Goal: Check status: Check status

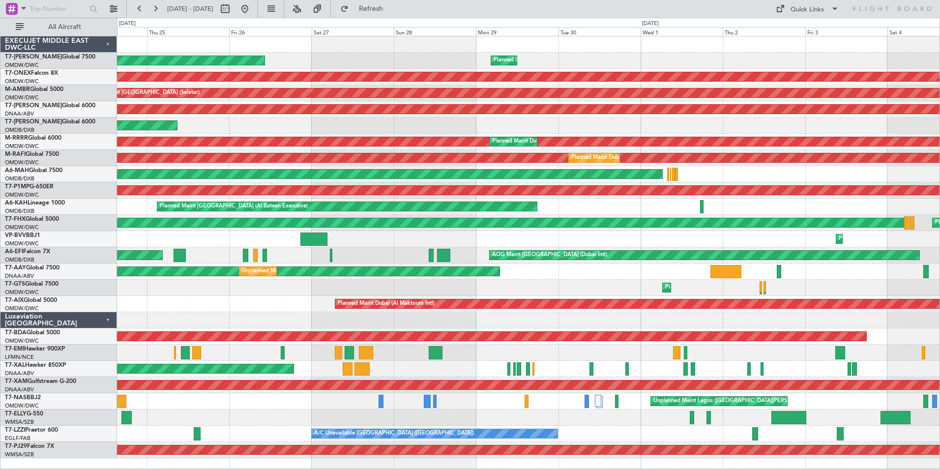
click at [940, 96] on html "[DATE] - [DATE] Refresh Quick Links All Aircraft Planned Maint [GEOGRAPHIC_DATA…" at bounding box center [470, 234] width 940 height 469
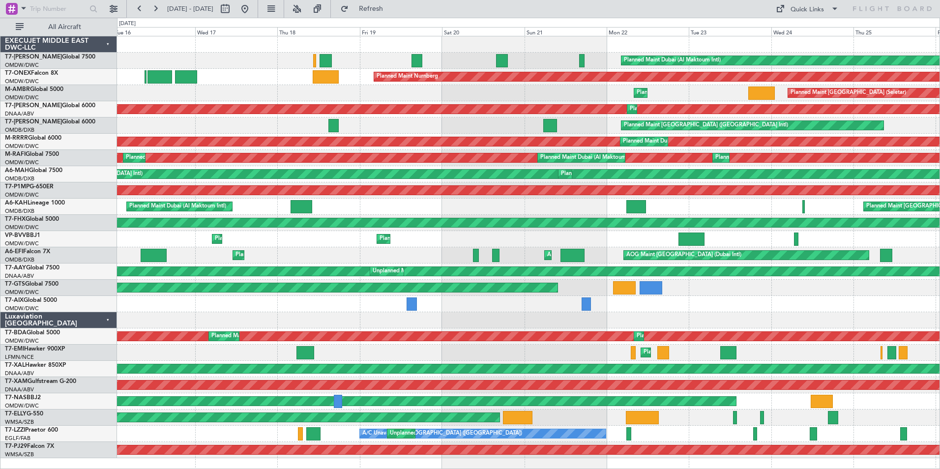
click at [940, 85] on html "[DATE] - [DATE] Refresh Quick Links All Aircraft Planned Maint [GEOGRAPHIC_DATA…" at bounding box center [470, 234] width 940 height 469
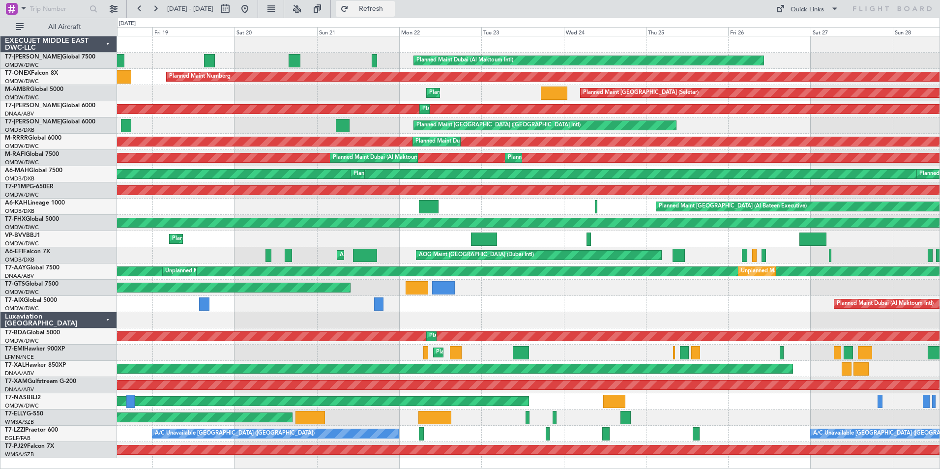
click at [392, 11] on span "Refresh" at bounding box center [371, 8] width 41 height 7
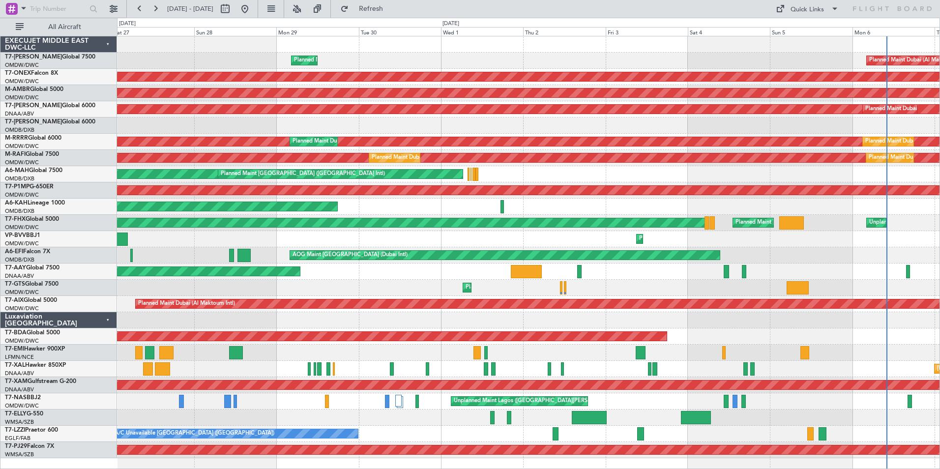
click at [125, 123] on div "Planned Maint Dubai (Al Maktoum Intl) Planned Maint [GEOGRAPHIC_DATA] (Al Makto…" at bounding box center [528, 247] width 823 height 422
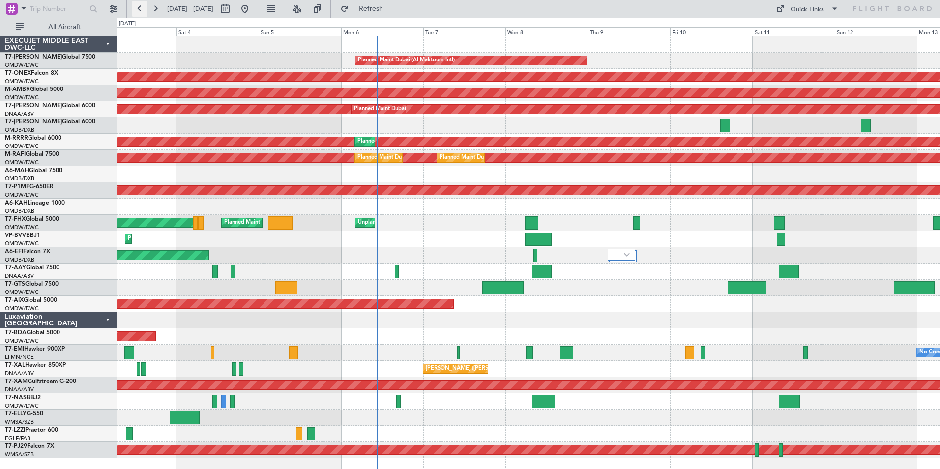
click at [139, 7] on button at bounding box center [140, 9] width 16 height 16
click at [185, 11] on span "[DATE] - [DATE]" at bounding box center [190, 8] width 46 height 9
click at [233, 9] on button at bounding box center [225, 9] width 16 height 16
select select "9"
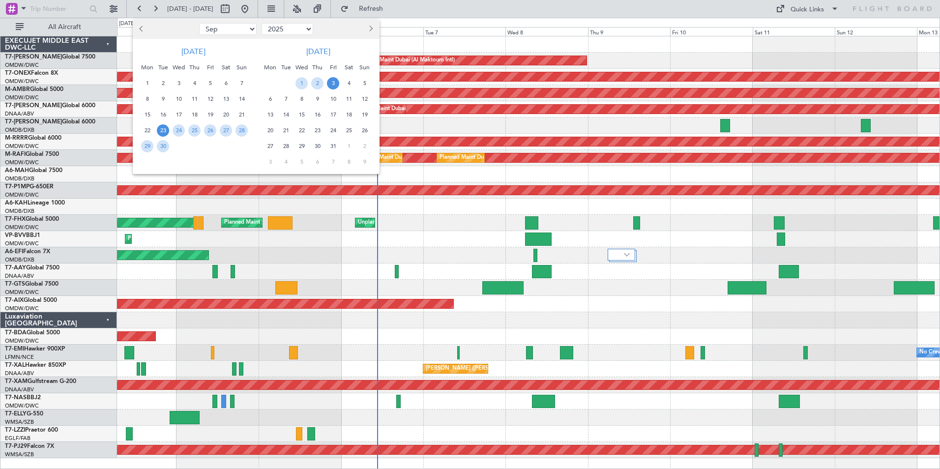
click at [306, 28] on select "2015 2016 2017 2018 2019 2020 2021 2022 2023 2024 2025 2026 2027 2028 2029 2030…" at bounding box center [288, 29] width 52 height 12
select select "2024"
click at [262, 23] on select "2015 2016 2017 2018 2019 2020 2021 2022 2023 2024 2025 2026 2027 2028 2029 2030…" at bounding box center [288, 29] width 52 height 12
click at [208, 99] on span "6" at bounding box center [210, 99] width 12 height 12
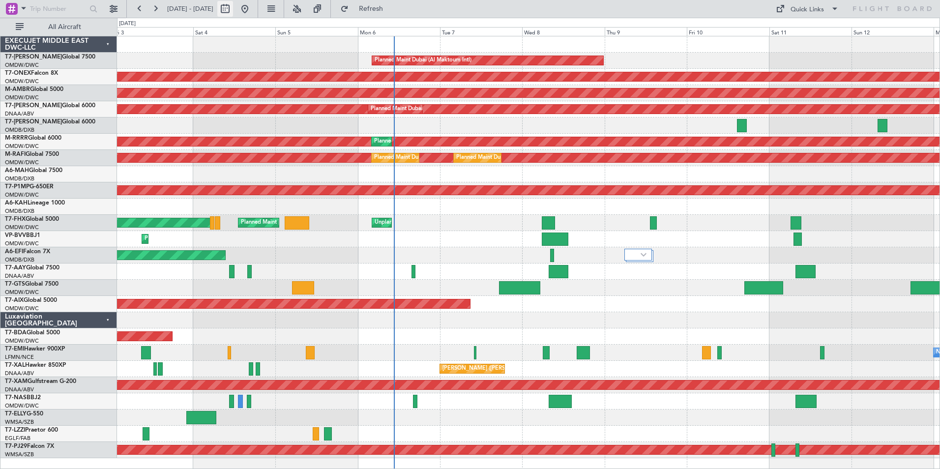
click at [233, 5] on button at bounding box center [225, 9] width 16 height 16
select select "10"
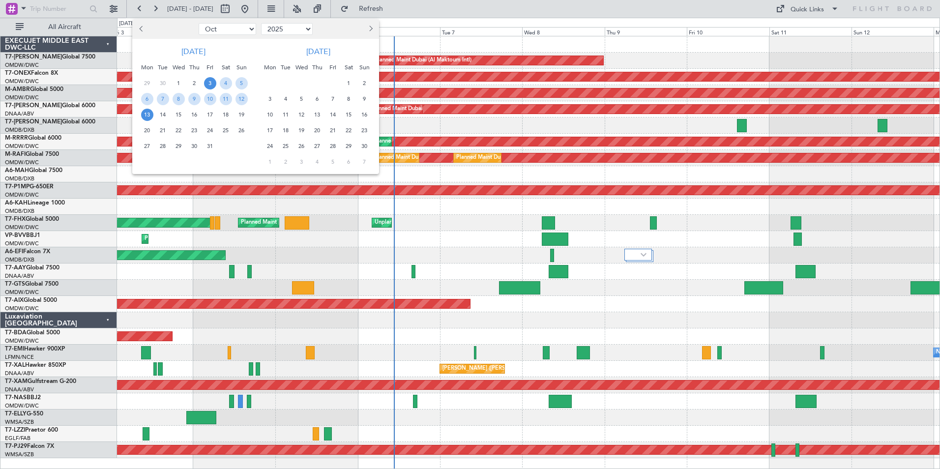
click at [294, 25] on select "2015 2016 2017 2018 2019 2020 2021 2022 2023 2024 2025 2026 2027 2028 2029 2030…" at bounding box center [287, 29] width 52 height 12
select select "2024"
click at [261, 23] on select "2015 2016 2017 2018 2019 2020 2021 2022 2023 2024 2025 2026 2027 2028 2029 2030…" at bounding box center [287, 29] width 52 height 12
click at [223, 30] on select "Jan Feb Mar Apr May Jun [DATE] Aug Sep Oct Nov Dec" at bounding box center [228, 29] width 58 height 12
select select "8"
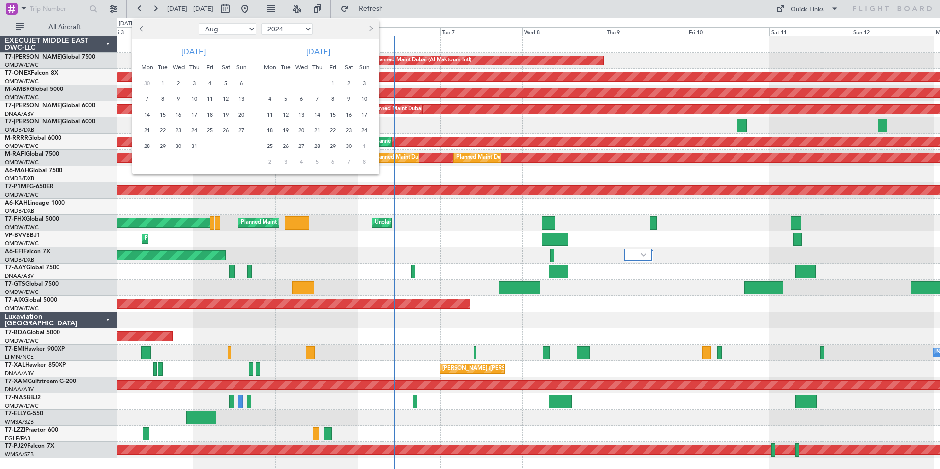
click at [199, 23] on select "Jan Feb Mar Apr May Jun [DATE] Aug Sep Oct Nov Dec" at bounding box center [228, 29] width 58 height 12
click at [204, 131] on div "23" at bounding box center [210, 130] width 16 height 16
click at [207, 130] on span "23" at bounding box center [210, 130] width 12 height 12
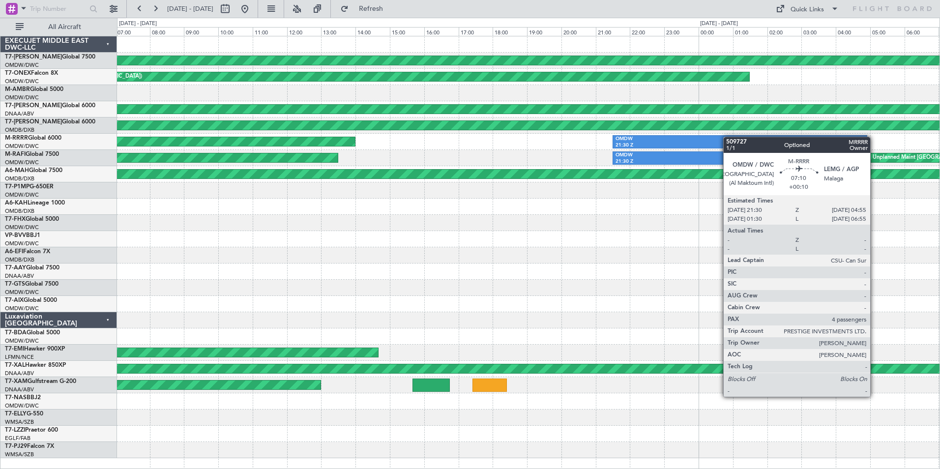
click at [817, 135] on div "Planned Maint London ([GEOGRAPHIC_DATA]) Unplanned Maint [US_STATE] ([US_STATE]…" at bounding box center [528, 247] width 823 height 422
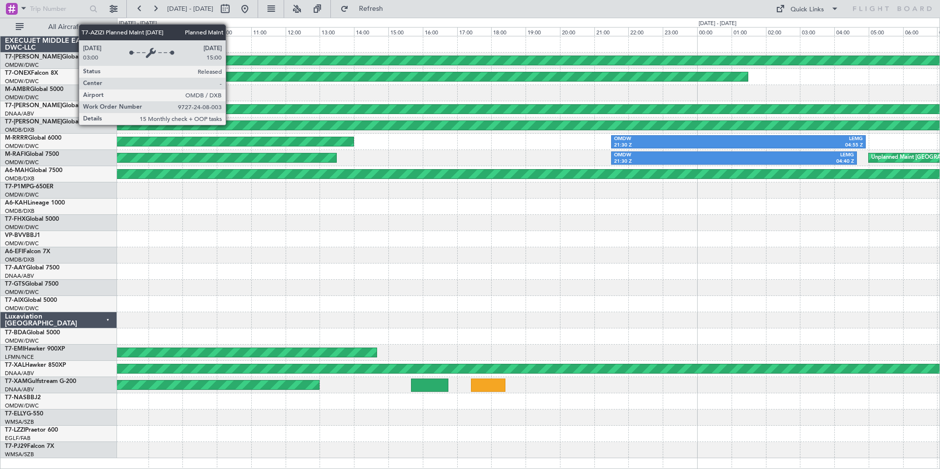
click at [230, 124] on div "Planned Maint [GEOGRAPHIC_DATA] ([GEOGRAPHIC_DATA] Intl)" at bounding box center [529, 125] width 2468 height 9
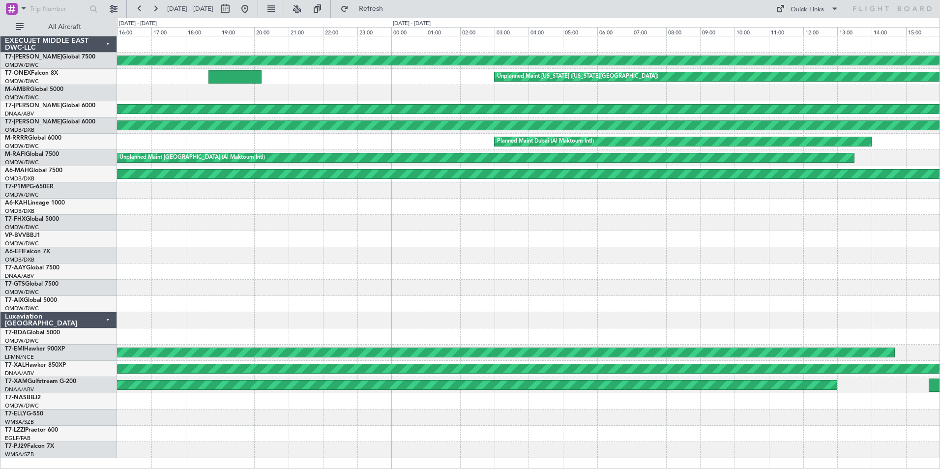
click at [917, 148] on div "Planned Maint Dubai (Al Maktoum Intl) OMDW 21:30 Z LEMG 04:55 Z" at bounding box center [528, 142] width 823 height 16
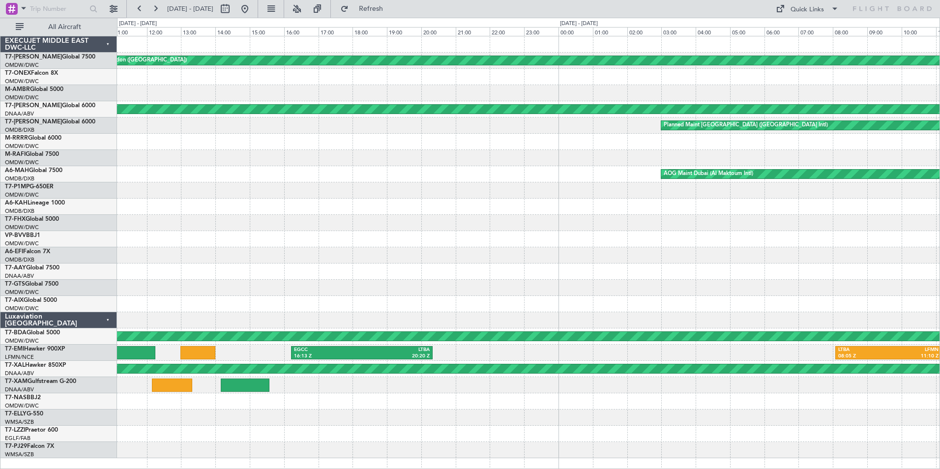
click at [940, 161] on html "[DATE] - [DATE] Refresh Quick Links All Aircraft Planned Maint [GEOGRAPHIC_DATA…" at bounding box center [470, 234] width 940 height 469
click at [233, 6] on button at bounding box center [225, 9] width 16 height 16
select select "8"
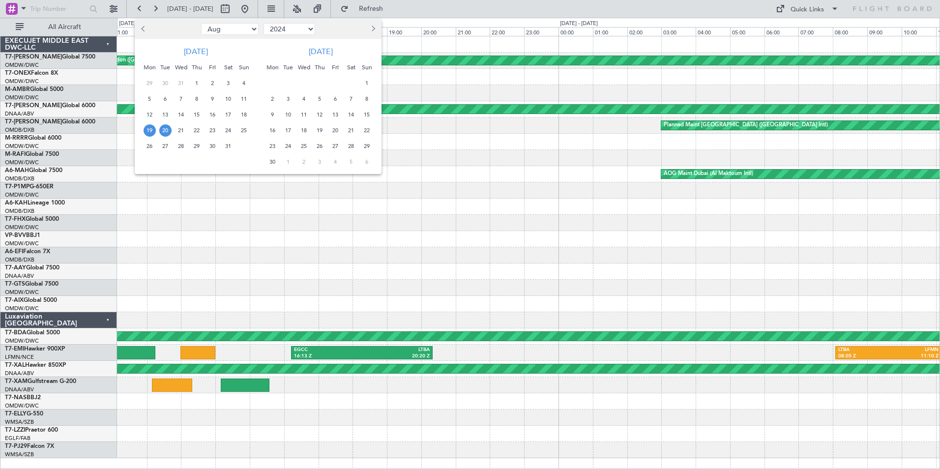
click at [275, 31] on select "2014 2015 2016 2017 2018 2019 2020 2021 2022 2023 2024 2025 2026 2027 2028 2029…" at bounding box center [290, 29] width 52 height 12
select select "2023"
click at [264, 23] on select "2014 2015 2016 2017 2018 2019 2020 2021 2022 2023 2024 2025 2026 2027 2028 2029…" at bounding box center [290, 29] width 52 height 12
click at [245, 29] on select "Jan Feb Mar Apr May Jun [DATE] Aug Sep Oct Nov Dec" at bounding box center [230, 29] width 58 height 12
select select "6"
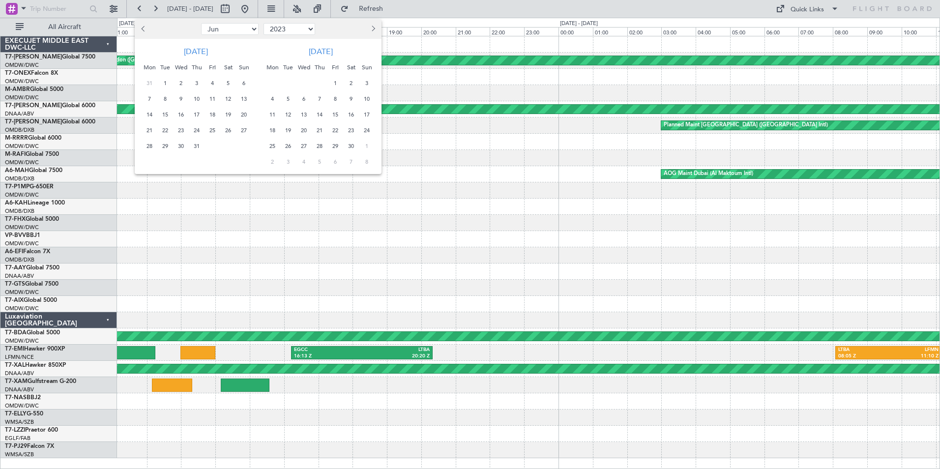
click at [201, 23] on select "Jan Feb Mar Apr May Jun [DATE] Aug Sep Oct Nov Dec" at bounding box center [230, 29] width 58 height 12
click at [228, 115] on span "17" at bounding box center [228, 115] width 12 height 12
click at [216, 149] on span "30" at bounding box center [213, 146] width 12 height 12
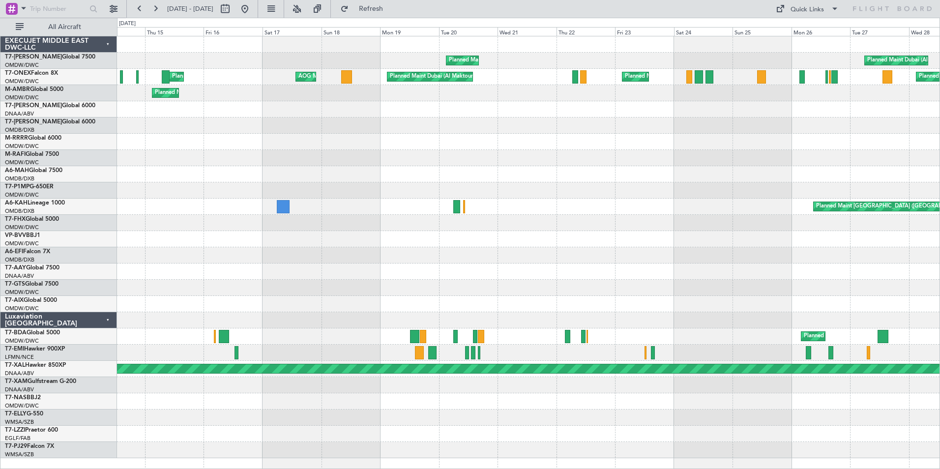
click at [224, 206] on div "Planned Maint Dubai (Al Maktoum Intl) Planned Maint [GEOGRAPHIC_DATA] (Al Makto…" at bounding box center [528, 247] width 823 height 422
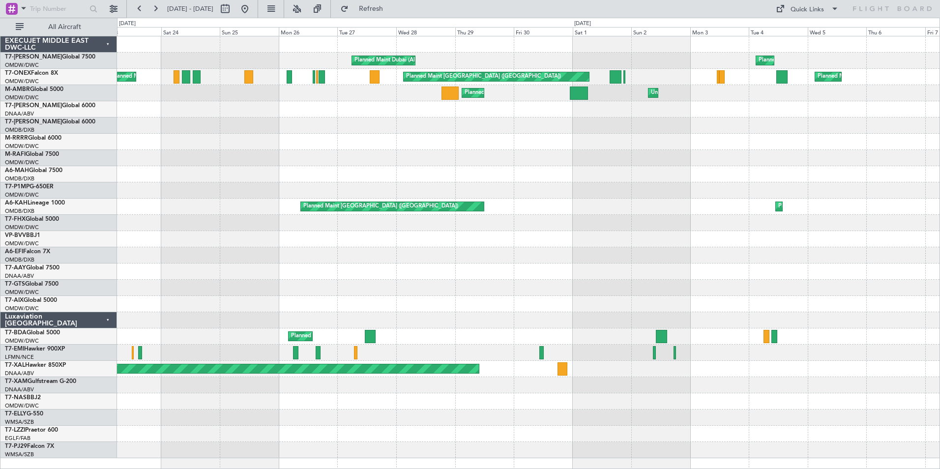
click at [290, 173] on div at bounding box center [528, 174] width 823 height 16
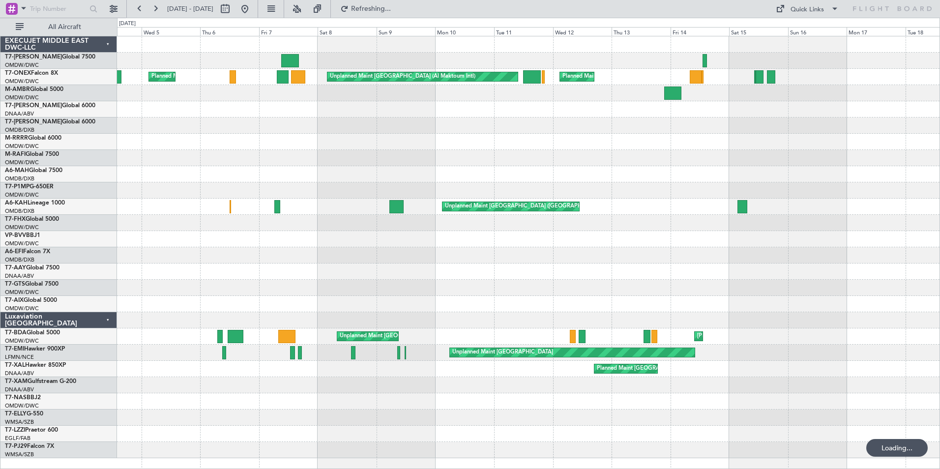
click at [313, 135] on div at bounding box center [528, 142] width 823 height 16
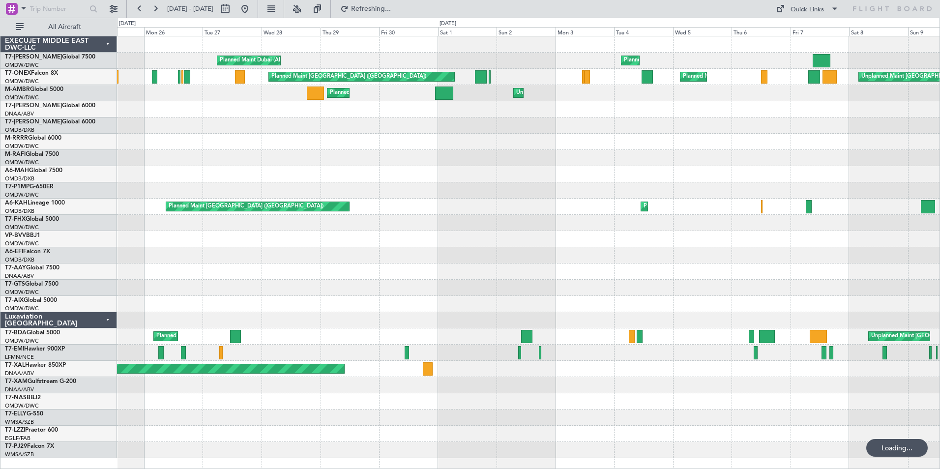
click at [731, 100] on div "Planned Maint Dubai (Al Maktoum Intl) Planned Maint [GEOGRAPHIC_DATA] (Al Makto…" at bounding box center [528, 247] width 823 height 422
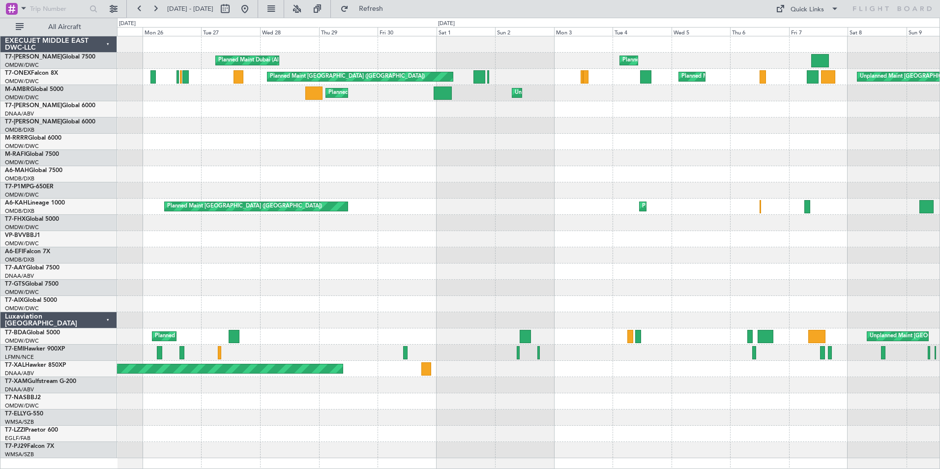
click at [203, 13] on span "[DATE] - [DATE]" at bounding box center [190, 9] width 54 height 16
click at [213, 11] on span "[DATE] - [DATE]" at bounding box center [190, 8] width 46 height 9
click at [233, 6] on button at bounding box center [225, 9] width 16 height 16
select select "6"
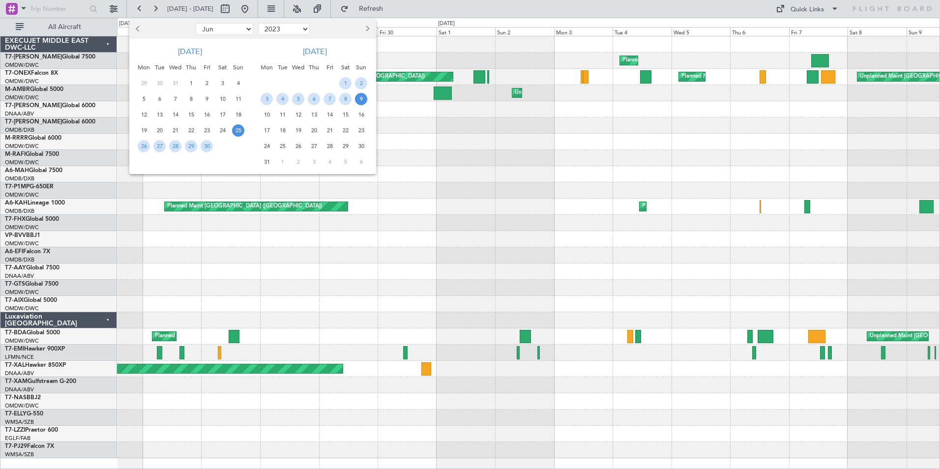
click at [309, 30] on select "2013 2014 2015 2016 2017 2018 2019 2020 2021 2022 2023 2024 2025 2026 2027 2028…" at bounding box center [284, 29] width 52 height 12
select select "2024"
click at [258, 23] on select "2013 2014 2015 2016 2017 2018 2019 2020 2021 2022 2023 2024 2025 2026 2027 2028…" at bounding box center [284, 29] width 52 height 12
click at [217, 33] on select "Jan Feb Mar Apr May Jun [DATE] Aug Sep Oct Nov Dec" at bounding box center [225, 29] width 58 height 12
select select "3"
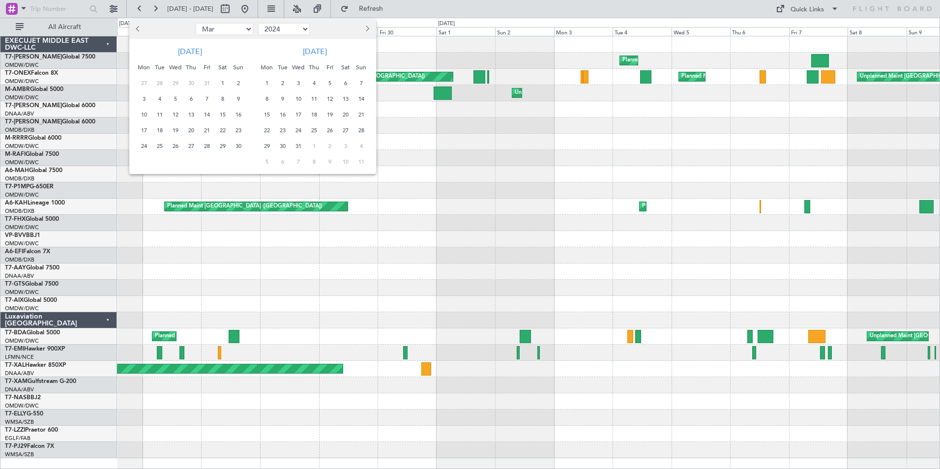
click at [196, 23] on select "Jan Feb Mar Apr May Jun [DATE] Aug Sep Oct Nov Dec" at bounding box center [225, 29] width 58 height 12
click at [173, 130] on span "20" at bounding box center [175, 130] width 12 height 12
click at [207, 146] on span "29" at bounding box center [207, 146] width 12 height 12
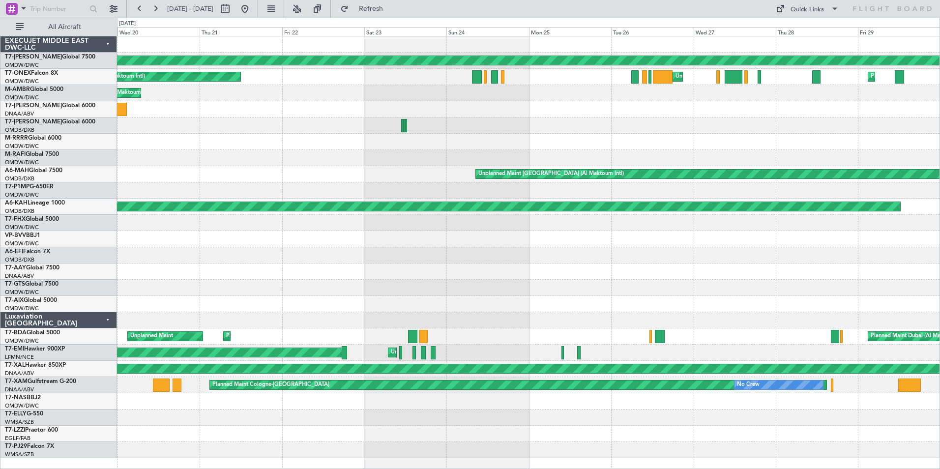
click at [160, 121] on div at bounding box center [528, 126] width 823 height 16
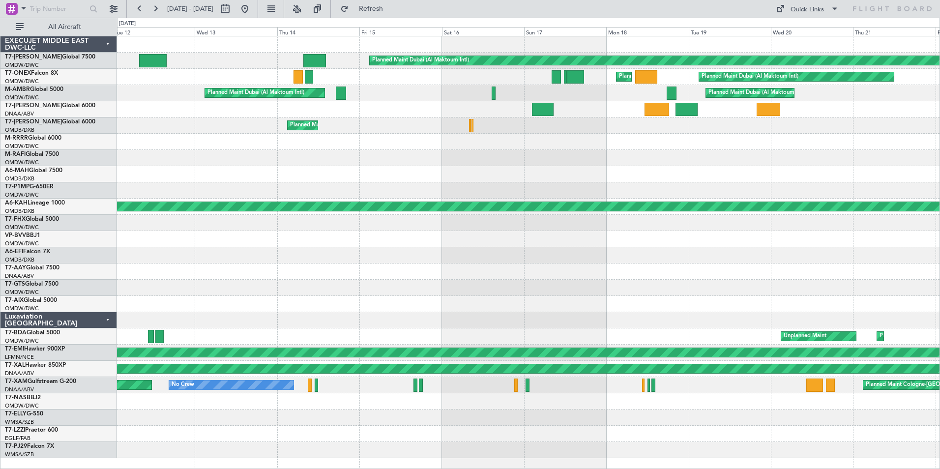
click at [906, 259] on div "Planned Maint Dubai (Al Maktoum Intl) Planned Maint [GEOGRAPHIC_DATA] (Al Makto…" at bounding box center [528, 247] width 823 height 422
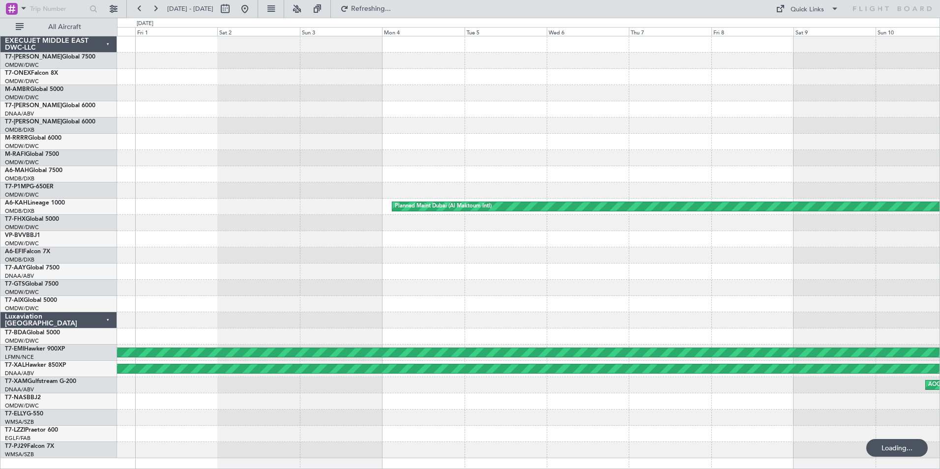
click at [940, 317] on html "[DATE] - [DATE] Refreshing... Quick Links All Aircraft Planned Maint [GEOGRAPHI…" at bounding box center [470, 234] width 940 height 469
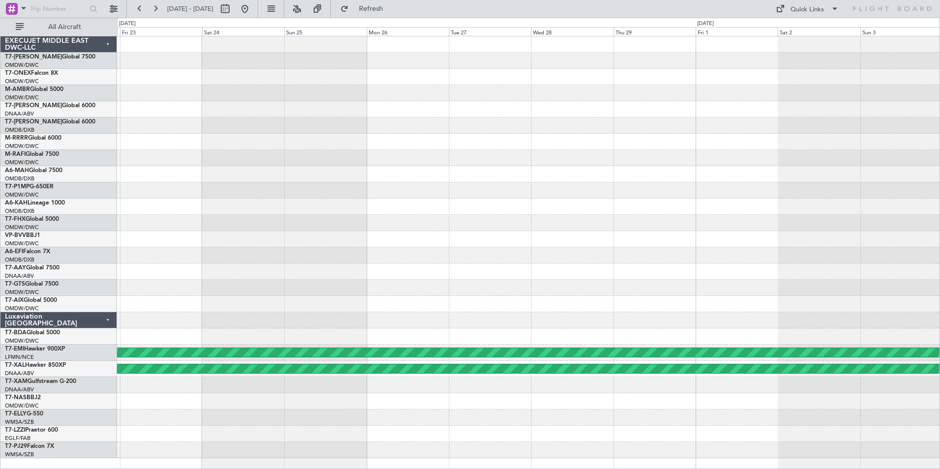
click at [939, 288] on div "Planned Maint Dubai (Al Maktoum Intl) Planned Maint [PERSON_NAME] Planned Maint…" at bounding box center [528, 247] width 823 height 422
